Goal: Book appointment/travel/reservation

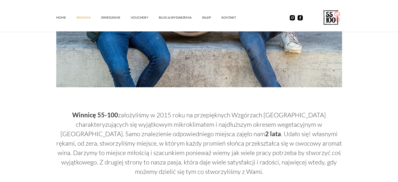
scroll to position [262, 0]
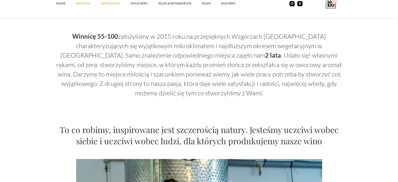
click at [116, 1] on link "ZWIEDZANIE" at bounding box center [116, 4] width 30 height 16
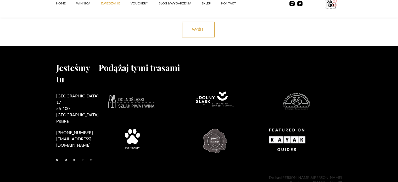
scroll to position [1566, 0]
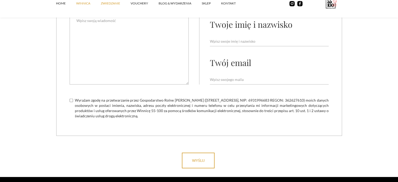
click at [86, 3] on link "winnica" at bounding box center [88, 4] width 25 height 16
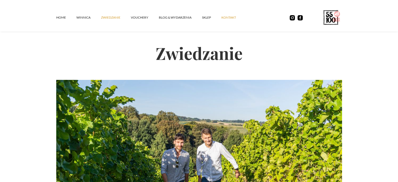
click at [227, 18] on link "kontakt" at bounding box center [234, 18] width 25 height 16
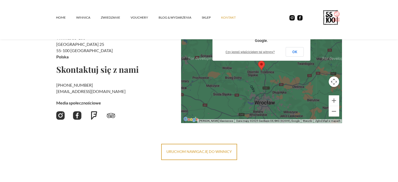
scroll to position [52, 0]
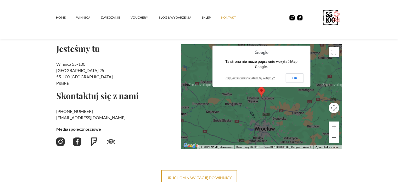
click at [70, 65] on h2 "Winnica 55-100 Rzepotowice 25 55-100 Trzebnica Polska" at bounding box center [116, 73] width 121 height 25
copy h2 "Winnica 55-100"
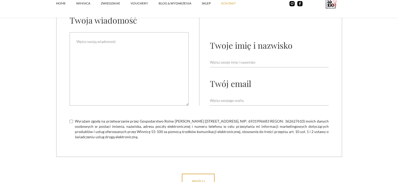
scroll to position [288, 0]
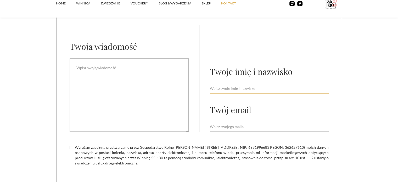
click at [213, 87] on input "Email Form" at bounding box center [269, 89] width 119 height 10
click at [213, 87] on input "Jisan" at bounding box center [269, 89] width 119 height 10
drag, startPoint x: 225, startPoint y: 84, endPoint x: 228, endPoint y: 92, distance: 9.4
click at [225, 87] on input "Jisan" at bounding box center [269, 89] width 119 height 10
click at [228, 92] on input "Jisan" at bounding box center [269, 89] width 119 height 10
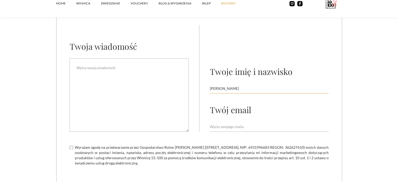
type input "Jisan Jung"
click at [149, 85] on textarea "Email Form" at bounding box center [129, 94] width 119 height 73
drag, startPoint x: 129, startPoint y: 84, endPoint x: 130, endPoint y: 78, distance: 6.1
click at [129, 83] on textarea "Dzień dobry, chciałbym zarezerwować zwiedzanie winnicy dla 2 osób w najbliższą …" at bounding box center [129, 94] width 119 height 73
click at [130, 76] on textarea "Dzień dobry, chciałbym zarezerwować zwiedzanie winnicy dla 2 osób w najbliższą …" at bounding box center [129, 94] width 119 height 73
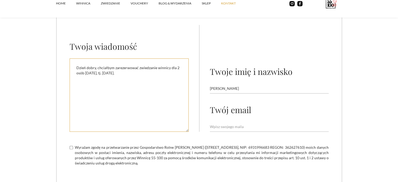
type textarea "Dzień dobry, chciałbym zarezerwować zwiedzanie winnicy dla 2 osób w najbliższą …"
click at [249, 125] on input "Email Form" at bounding box center [269, 127] width 119 height 10
type input "jung.jisan@gmail.com"
click at [369, 113] on section "Napisz do nas Twoja wiadomość Dzień dobry, chciałbym zarezerwować zwiedzanie wi…" at bounding box center [199, 80] width 398 height 259
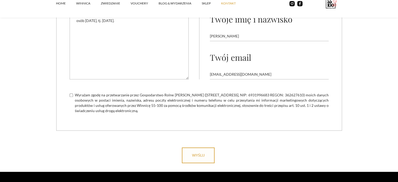
click at [199, 151] on input "wyślij" at bounding box center [198, 155] width 33 height 16
type input "Please wait..."
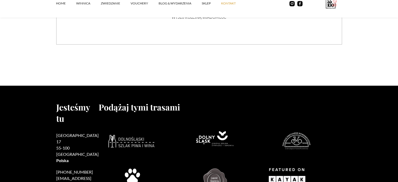
scroll to position [314, 0]
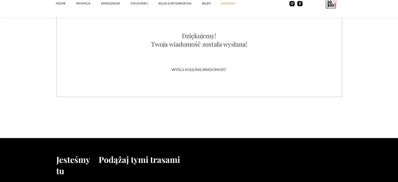
click at [231, 4] on link "kontakt" at bounding box center [233, 4] width 25 height 16
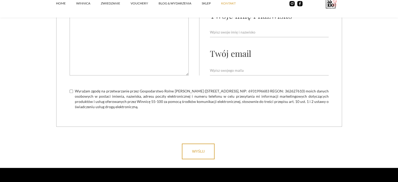
scroll to position [266, 0]
